Goal: Transaction & Acquisition: Purchase product/service

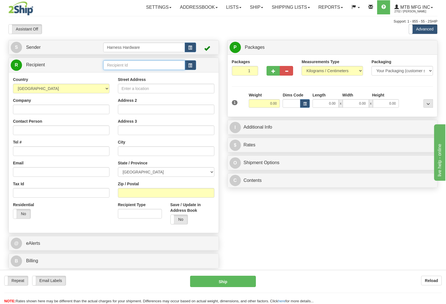
click at [132, 64] on input "text" at bounding box center [143, 65] width 81 height 10
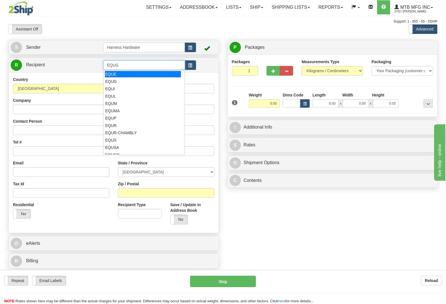
type input "EQUG"
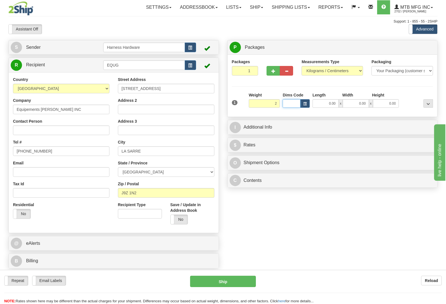
type input "2.00"
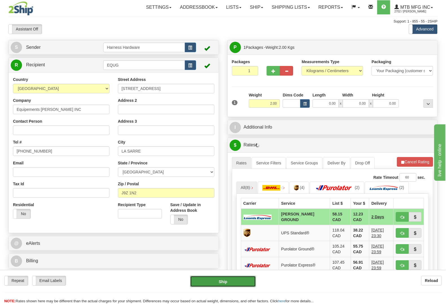
click at [224, 284] on button "Ship" at bounding box center [223, 281] width 66 height 11
type input "DD"
